Goal: Navigation & Orientation: Find specific page/section

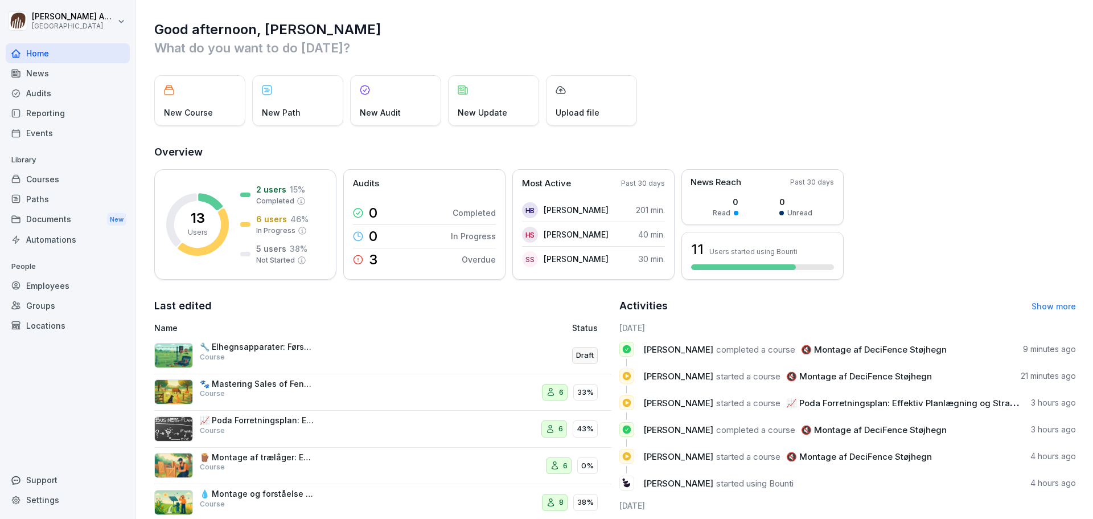
scroll to position [80, 0]
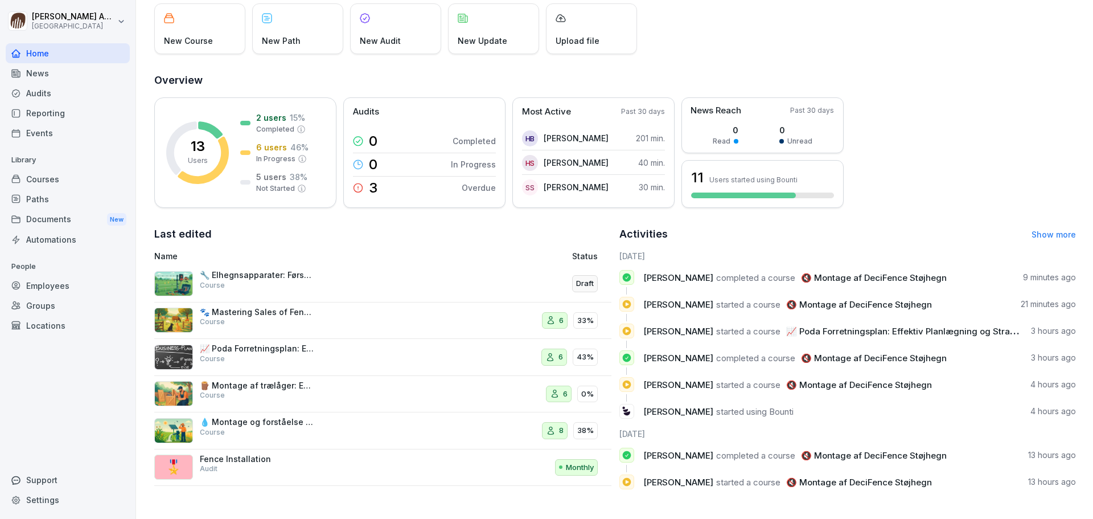
click at [52, 306] on div "Groups" at bounding box center [68, 306] width 124 height 20
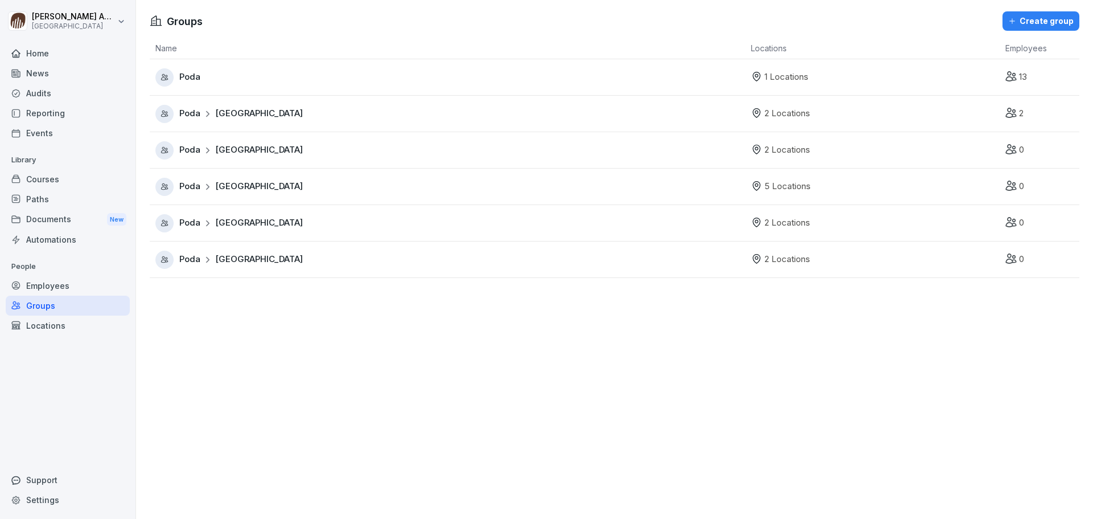
click at [236, 192] on span "[GEOGRAPHIC_DATA]" at bounding box center [259, 186] width 88 height 13
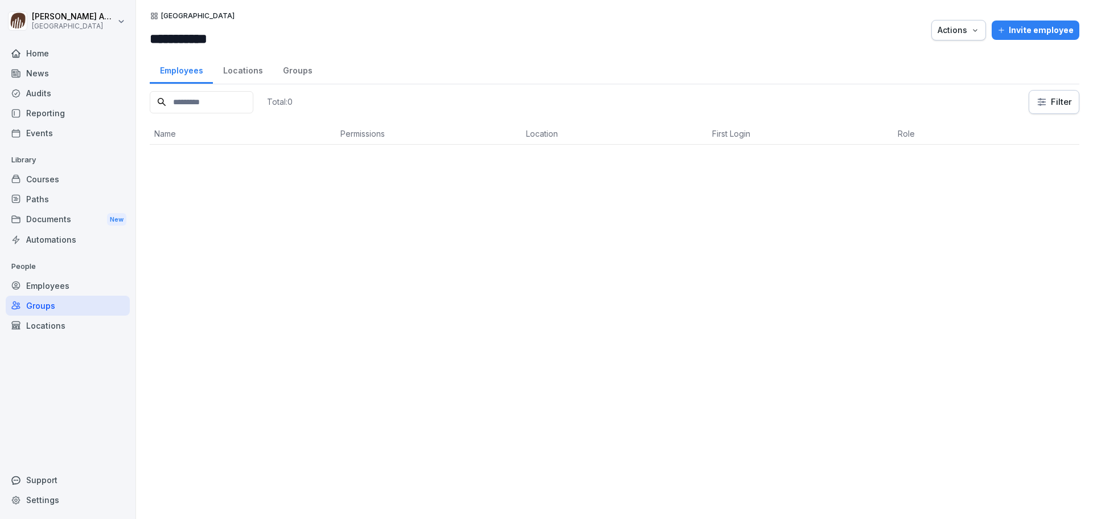
click at [240, 73] on div "Locations" at bounding box center [243, 69] width 60 height 29
